Goal: Task Accomplishment & Management: Use online tool/utility

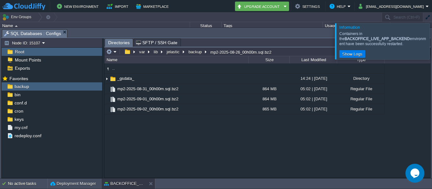
click at [431, 44] on div at bounding box center [439, 41] width 0 height 36
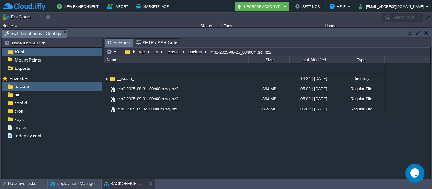
click at [427, 32] on button "button" at bounding box center [426, 33] width 4 height 6
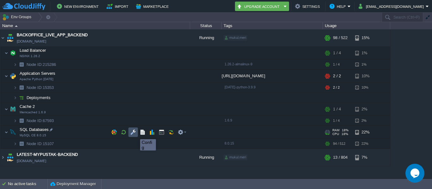
click at [132, 133] on button "button" at bounding box center [133, 133] width 6 height 6
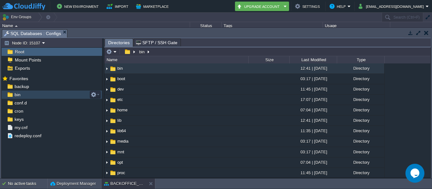
click at [22, 97] on div "bin" at bounding box center [52, 95] width 100 height 8
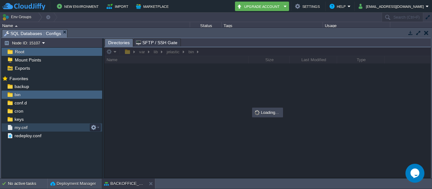
click at [21, 126] on span "my.cnf" at bounding box center [20, 128] width 15 height 6
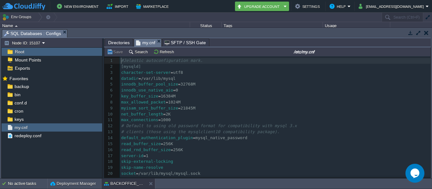
scroll to position [2, 0]
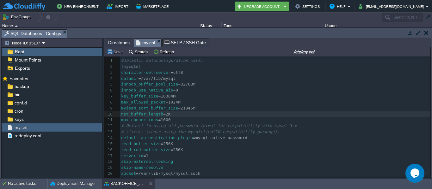
click at [264, 115] on pre "net_buffer_length = 2K" at bounding box center [275, 115] width 310 height 6
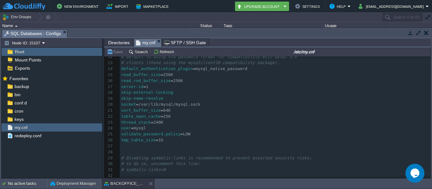
scroll to position [0, 0]
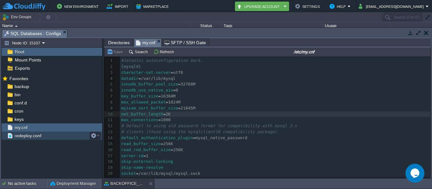
click at [16, 139] on span "redeploy.conf" at bounding box center [27, 136] width 29 height 6
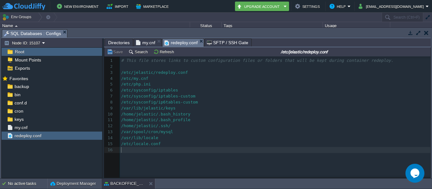
click at [170, 151] on pre "​" at bounding box center [276, 150] width 313 height 6
click at [214, 132] on pre "/var/spool/cron/mysql" at bounding box center [276, 132] width 313 height 6
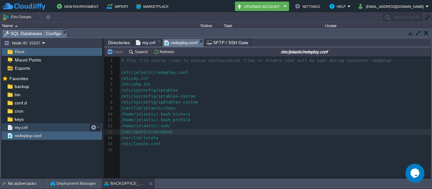
click at [21, 125] on span "my.cnf" at bounding box center [20, 128] width 15 height 6
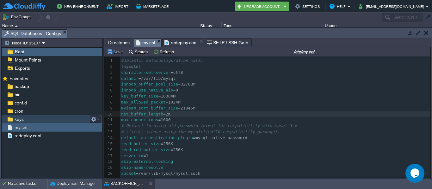
click at [20, 118] on span "keys" at bounding box center [18, 120] width 11 height 6
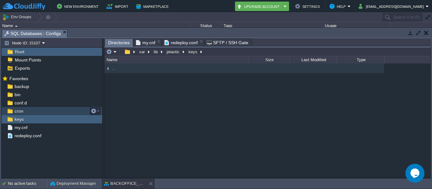
click at [15, 111] on span "cron" at bounding box center [18, 111] width 11 height 6
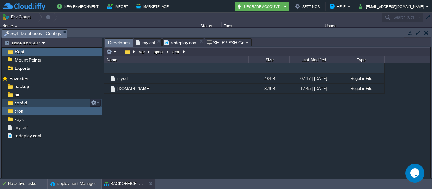
click at [33, 102] on div "conf.d" at bounding box center [52, 103] width 100 height 8
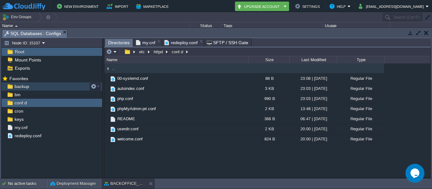
click at [24, 91] on div "backup" at bounding box center [52, 86] width 100 height 8
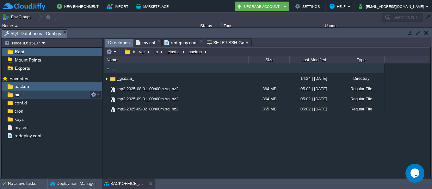
click at [44, 96] on div "bin" at bounding box center [52, 95] width 100 height 8
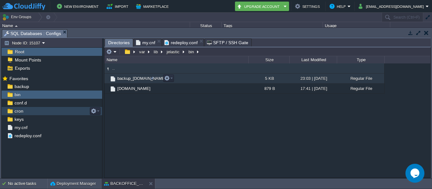
click at [143, 81] on span "backup_[DOMAIN_NAME]" at bounding box center [141, 78] width 51 height 5
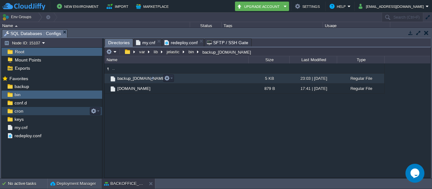
click at [133, 81] on span "backup_[DOMAIN_NAME]" at bounding box center [141, 78] width 51 height 5
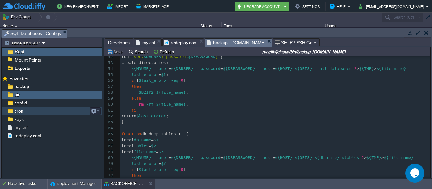
scroll to position [345, 0]
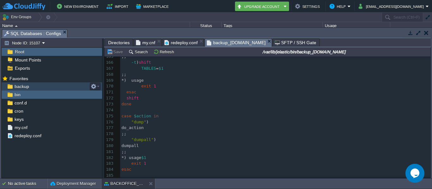
click at [20, 88] on span "backup" at bounding box center [21, 87] width 17 height 6
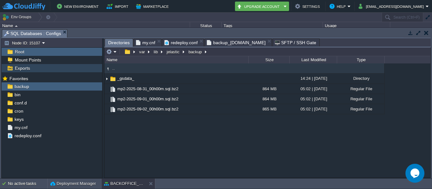
click at [22, 69] on span "Exports" at bounding box center [22, 68] width 17 height 6
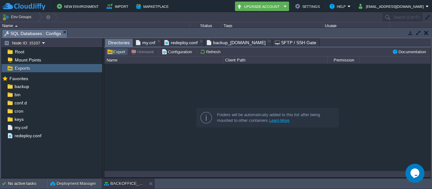
click at [113, 52] on button "Export" at bounding box center [117, 52] width 20 height 6
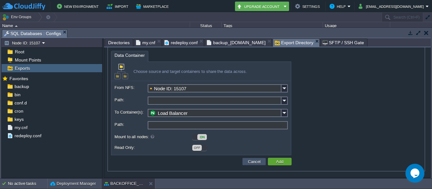
click at [248, 164] on button "Cancel" at bounding box center [254, 162] width 16 height 6
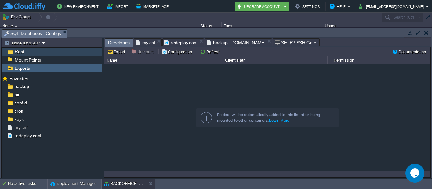
click at [11, 53] on img at bounding box center [10, 52] width 7 height 8
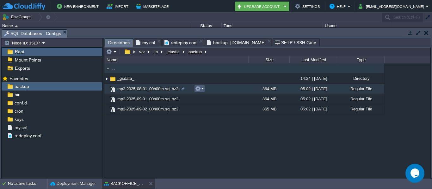
click at [204, 88] on td at bounding box center [199, 89] width 11 height 8
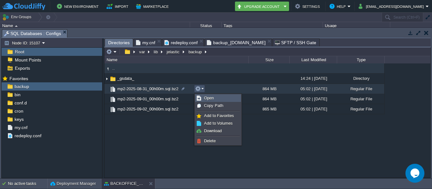
click at [211, 99] on span "Open" at bounding box center [209, 98] width 10 height 5
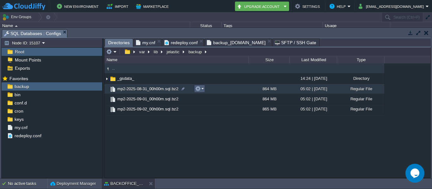
click at [202, 89] on em at bounding box center [199, 89] width 9 height 6
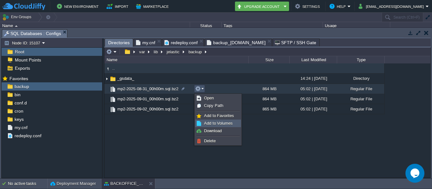
click at [210, 122] on span "Add to Volumes" at bounding box center [218, 123] width 29 height 5
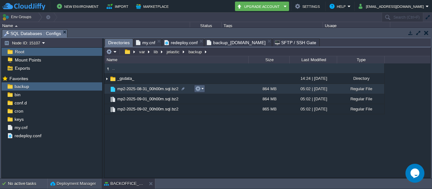
click at [203, 89] on em at bounding box center [199, 89] width 9 height 6
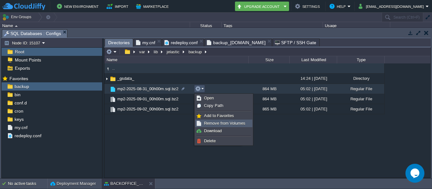
click at [216, 122] on span "Remove from Volumes" at bounding box center [224, 123] width 41 height 5
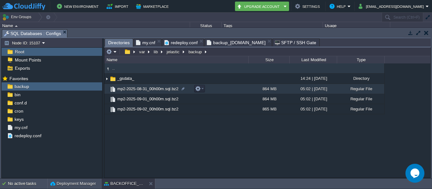
click at [153, 88] on span "mp2-2025-08-31_00h00m.sql.bz2" at bounding box center [147, 88] width 63 height 5
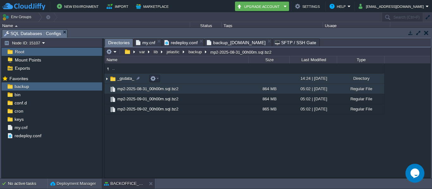
click at [127, 80] on span "_gsdata_" at bounding box center [125, 78] width 19 height 5
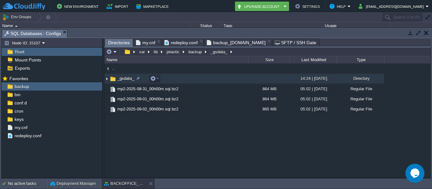
click at [127, 80] on span "_gsdata_" at bounding box center [125, 78] width 19 height 5
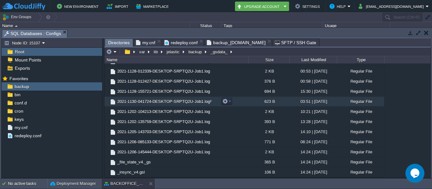
scroll to position [0, 0]
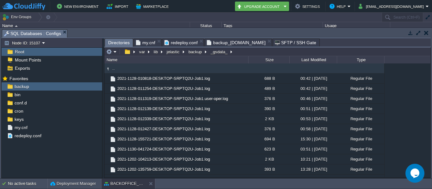
click at [109, 69] on img at bounding box center [107, 68] width 7 height 7
